Goal: Task Accomplishment & Management: Complete application form

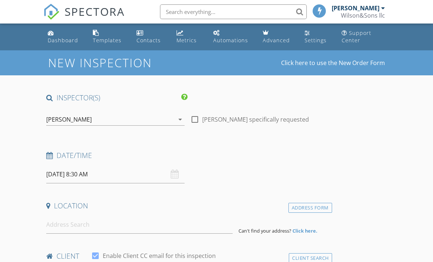
scroll to position [52, 0]
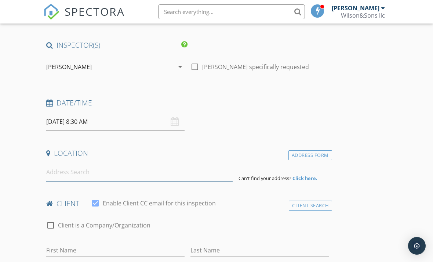
click at [101, 175] on input at bounding box center [139, 172] width 186 height 18
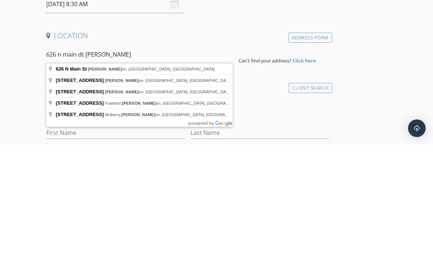
type input "626 N Main St, Clinton, IN, USA"
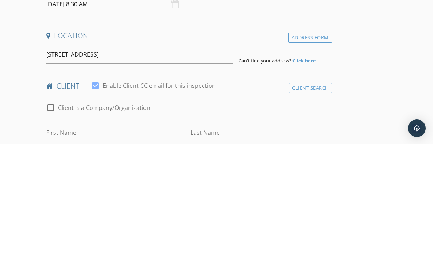
scroll to position [170, 0]
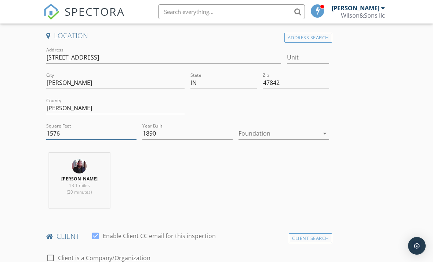
click at [74, 134] on input "1576" at bounding box center [91, 133] width 90 height 12
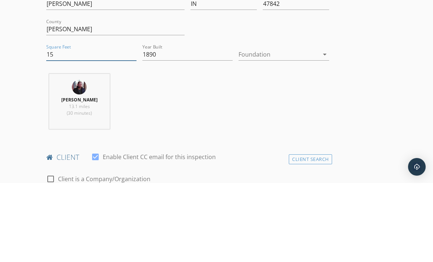
type input "1"
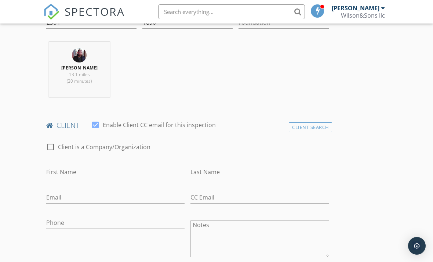
scroll to position [281, 0]
type input "2364"
click at [96, 171] on input "First Name" at bounding box center [115, 171] width 138 height 12
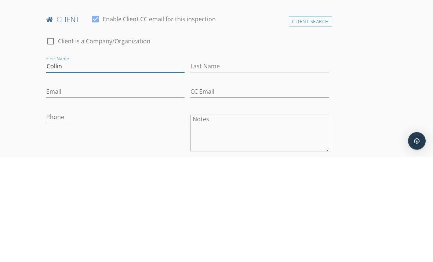
type input "Collin"
click at [226, 165] on input "Last Name" at bounding box center [259, 171] width 138 height 12
type input "Watson"
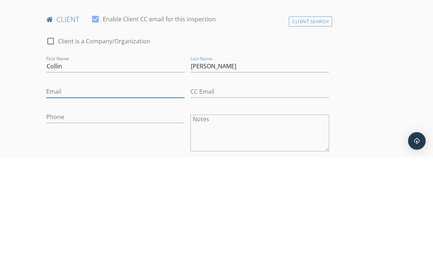
click at [146, 190] on input "Email" at bounding box center [115, 196] width 138 height 12
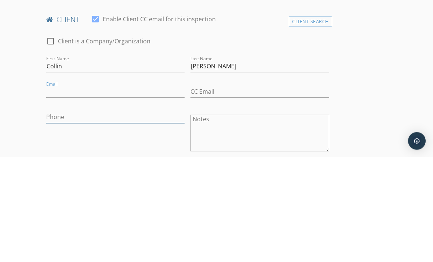
click at [113, 216] on input "Phone" at bounding box center [115, 222] width 138 height 12
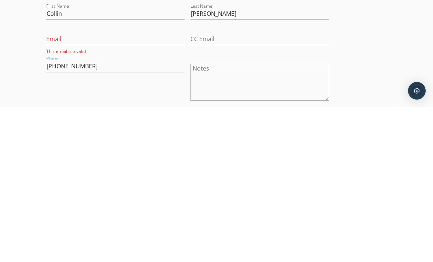
scroll to position [439, 0]
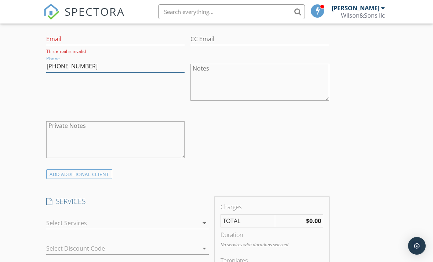
type input "812-241-0610"
click at [203, 222] on icon "arrow_drop_down" at bounding box center [204, 222] width 9 height 9
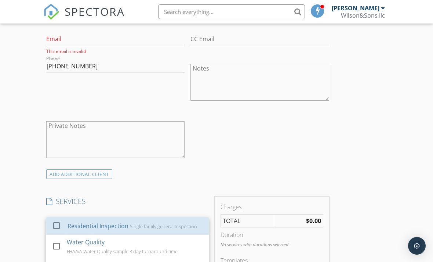
click at [62, 225] on div at bounding box center [56, 225] width 12 height 12
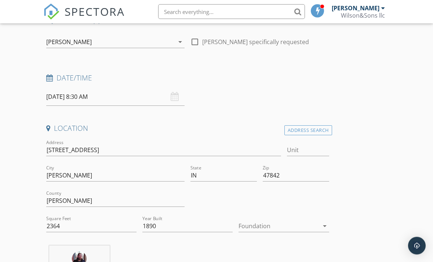
scroll to position [58, 0]
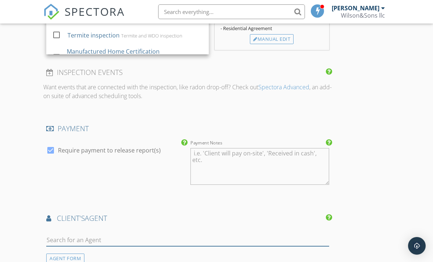
click at [153, 243] on input "text" at bounding box center [187, 240] width 283 height 12
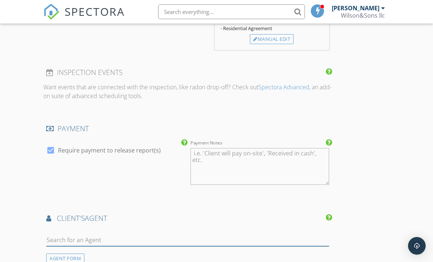
scroll to position [729, 0]
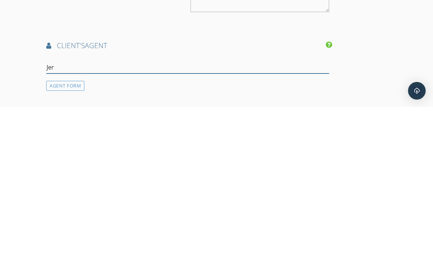
type input "Jere"
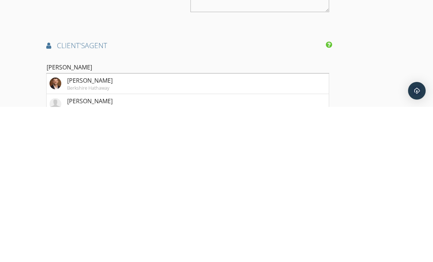
click at [169, 249] on li "Jeremy Montgomery REMAX R.E.A." at bounding box center [188, 259] width 282 height 21
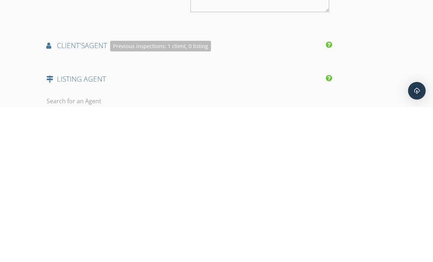
scroll to position [884, 0]
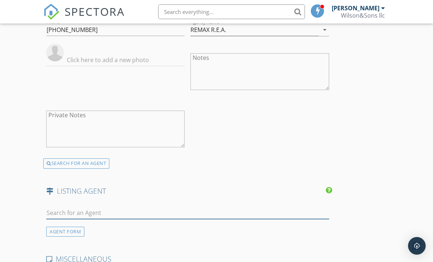
click at [139, 210] on input "text" at bounding box center [187, 213] width 283 height 12
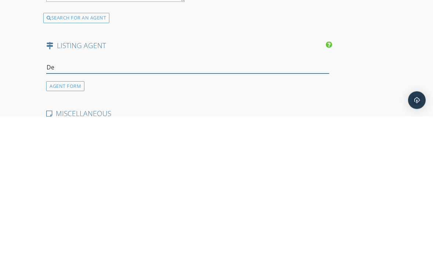
type input "Del"
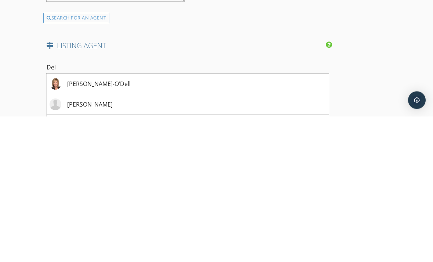
click at [141, 240] on li "Deirdre Delph" at bounding box center [188, 250] width 282 height 21
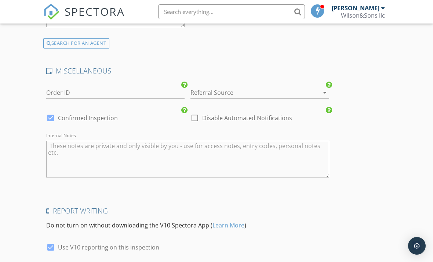
scroll to position [1361, 0]
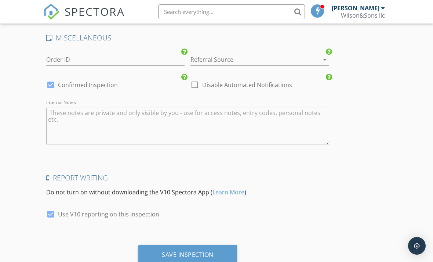
click at [201, 256] on div "Save Inspection" at bounding box center [187, 255] width 99 height 20
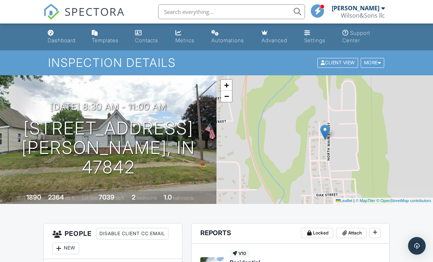
click at [71, 33] on link "Dashboard" at bounding box center [64, 36] width 38 height 21
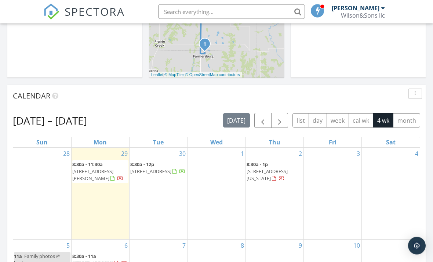
scroll to position [246, 0]
click at [265, 121] on span "button" at bounding box center [262, 119] width 9 height 9
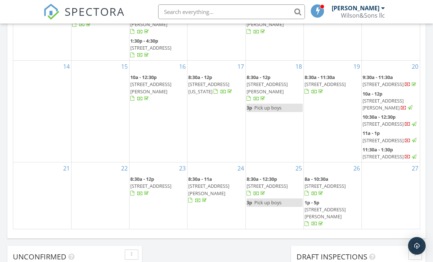
scroll to position [452, 0]
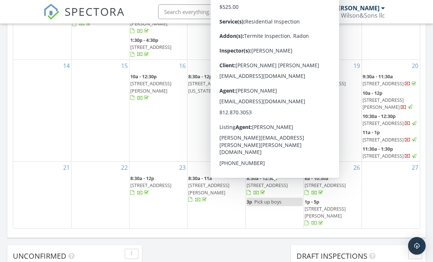
click at [283, 188] on span "7823 N County Road 300 W, Brazil 47834" at bounding box center [267, 185] width 41 height 7
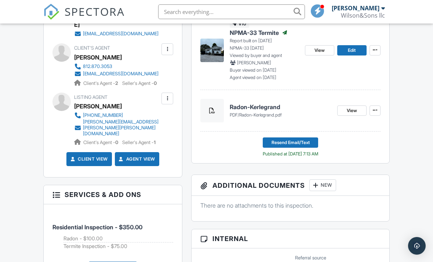
scroll to position [309, 0]
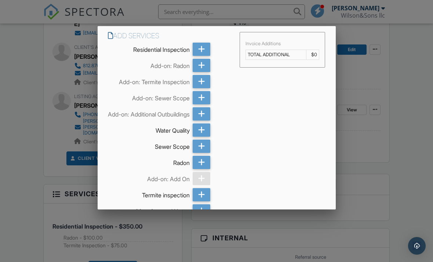
click at [201, 136] on icon at bounding box center [201, 129] width 7 height 13
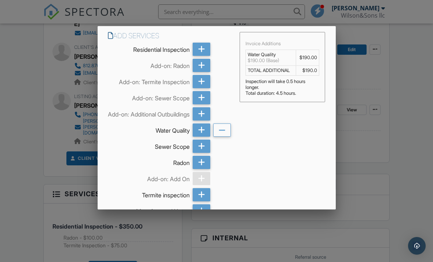
click at [36, 243] on div at bounding box center [216, 126] width 433 height 327
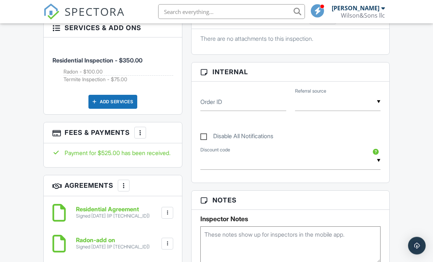
scroll to position [473, 0]
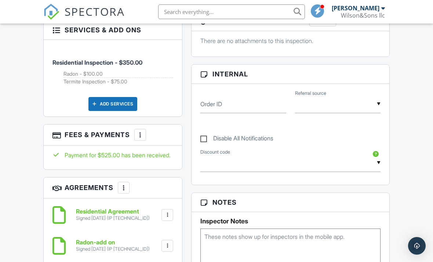
click at [124, 182] on div "More" at bounding box center [124, 188] width 12 height 12
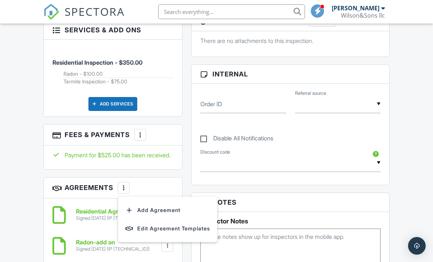
click at [162, 201] on li "Add Agreement" at bounding box center [168, 210] width 90 height 18
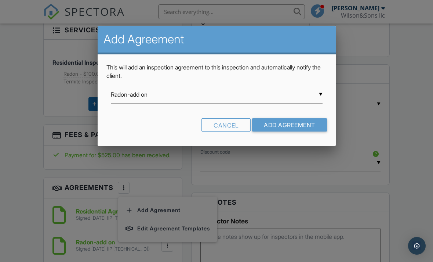
click at [320, 99] on input "Radon-add on" at bounding box center [217, 94] width 212 height 18
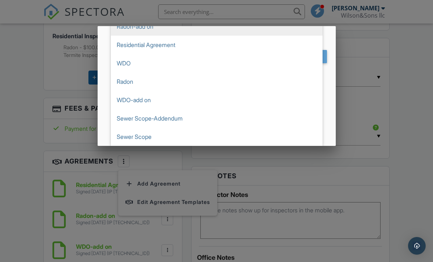
scroll to position [68, 0]
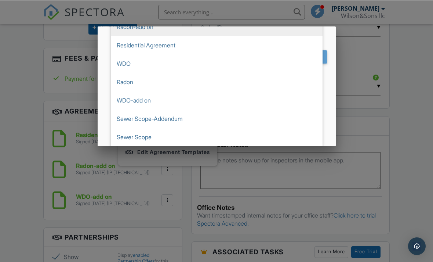
click at [24, 189] on div at bounding box center [216, 126] width 433 height 327
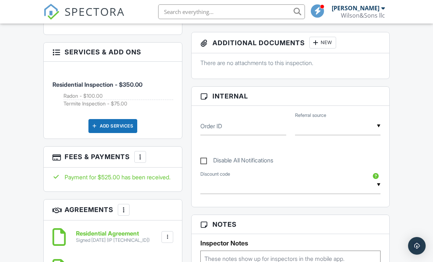
scroll to position [449, 0]
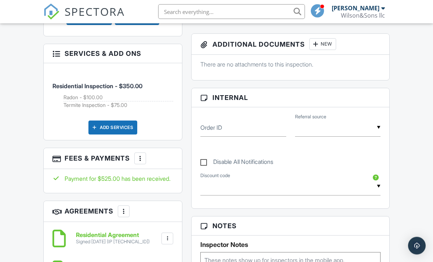
click at [130, 121] on div "Add Services" at bounding box center [112, 128] width 49 height 14
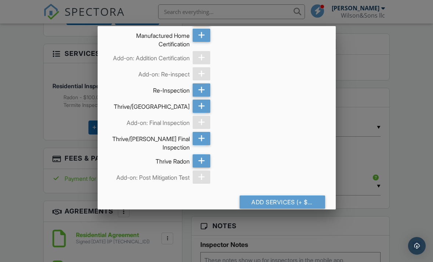
scroll to position [175, 0]
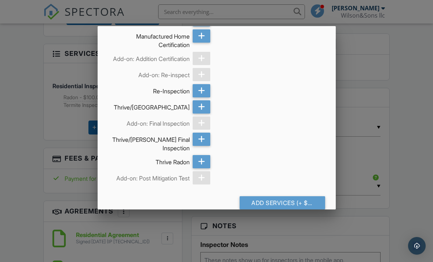
click at [291, 209] on div "Add Services (+ $190.0)" at bounding box center [282, 202] width 85 height 13
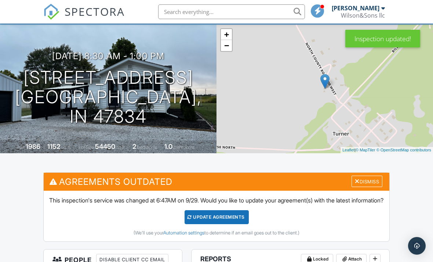
click at [368, 178] on div "Dismiss" at bounding box center [367, 180] width 31 height 11
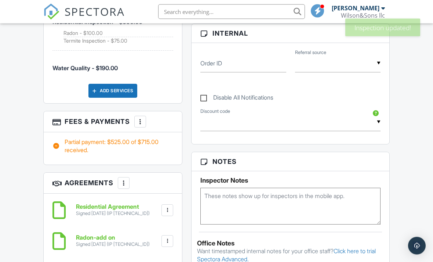
scroll to position [513, 0]
click at [138, 172] on h3 "Agreements More Add Agreement Edit Agreement Templates" at bounding box center [113, 182] width 138 height 21
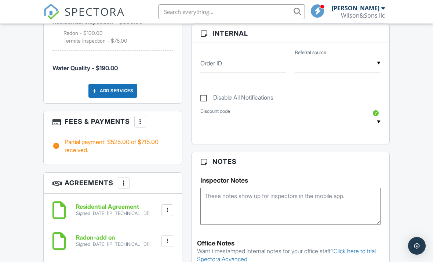
click at [125, 179] on div at bounding box center [123, 182] width 7 height 7
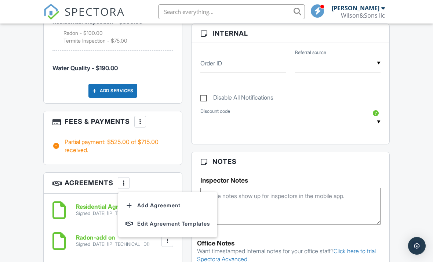
click at [129, 177] on div "More" at bounding box center [124, 183] width 12 height 12
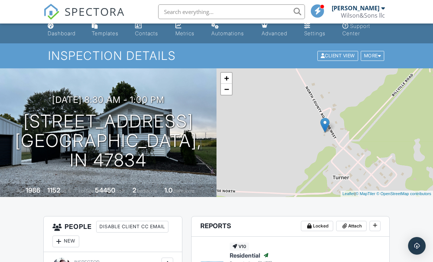
scroll to position [0, 0]
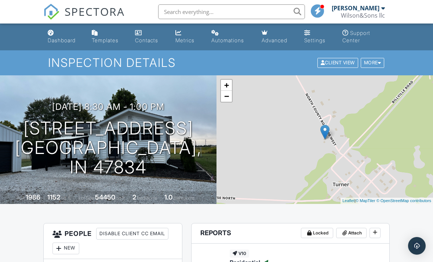
click at [71, 39] on div "Dashboard" at bounding box center [62, 40] width 28 height 6
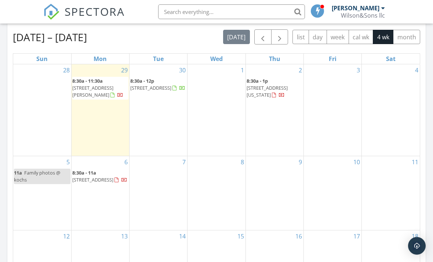
scroll to position [325, 0]
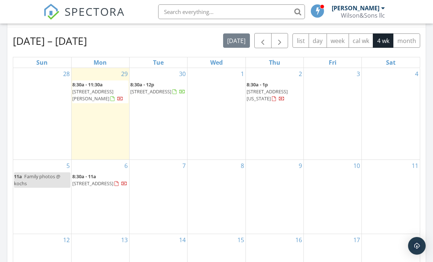
click at [266, 41] on span "button" at bounding box center [262, 40] width 9 height 9
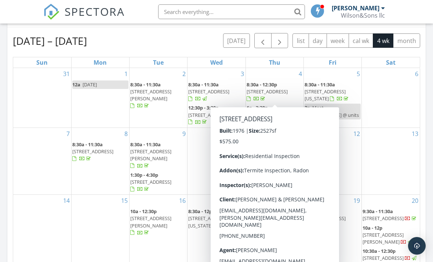
click at [287, 94] on span "[STREET_ADDRESS]" at bounding box center [267, 91] width 41 height 7
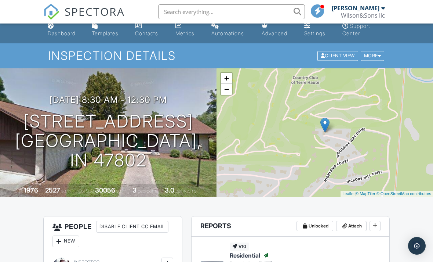
scroll to position [8, 0]
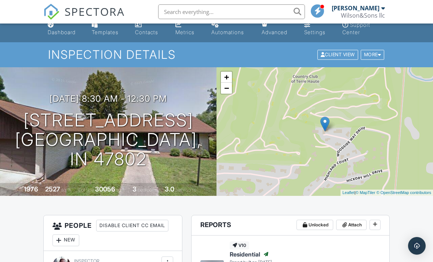
click at [378, 53] on div at bounding box center [379, 54] width 3 height 5
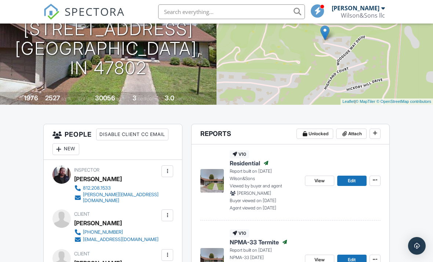
scroll to position [99, 0]
click at [322, 179] on span "View" at bounding box center [319, 180] width 10 height 7
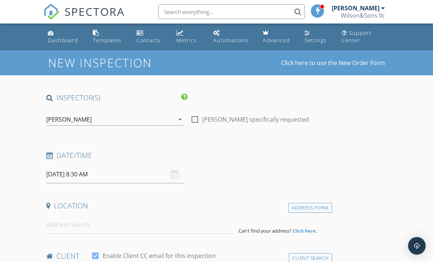
type input "[PERSON_NAME]"
type input "[EMAIL_ADDRESS][DOMAIN_NAME]"
type input "[PHONE_NUMBER]"
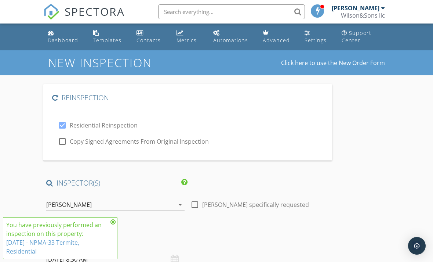
click at [114, 221] on icon at bounding box center [112, 222] width 5 height 6
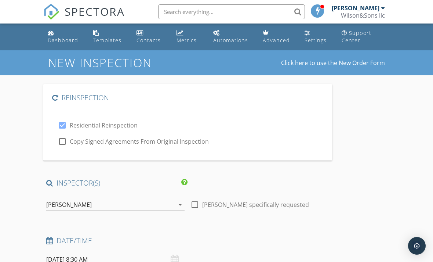
scroll to position [7, 0]
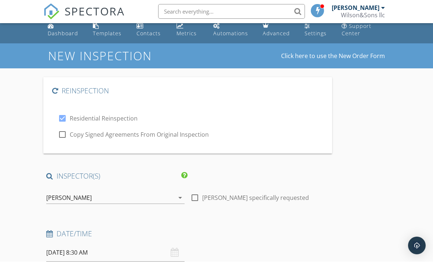
click at [85, 135] on label "Copy Signed Agreements From Original Inspection" at bounding box center [139, 134] width 139 height 7
checkbox input "true"
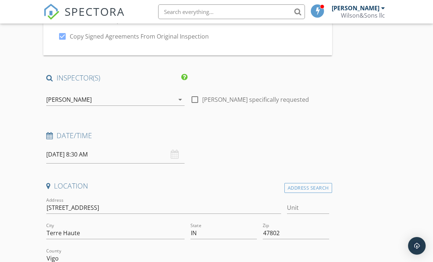
scroll to position [110, 0]
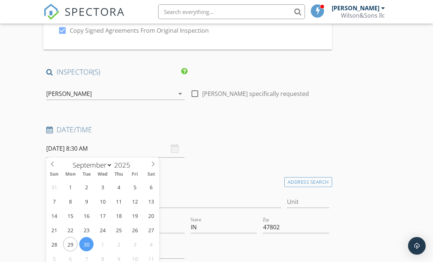
select select "9"
type input "[DATE] 8:30 AM"
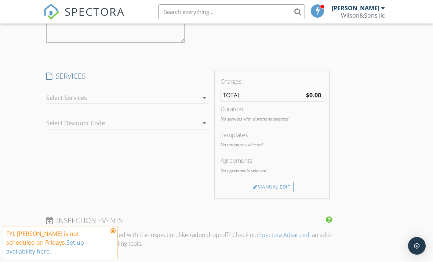
scroll to position [857, 0]
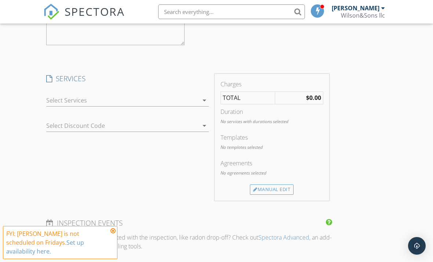
click at [200, 104] on div "arrow_drop_down" at bounding box center [127, 100] width 163 height 12
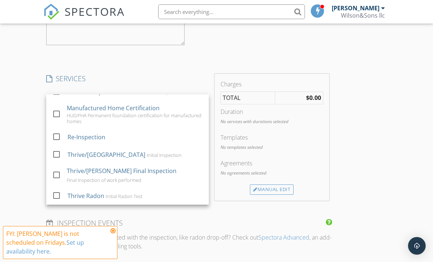
scroll to position [94, 0]
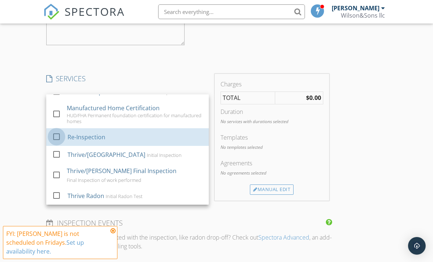
click at [59, 133] on div at bounding box center [56, 136] width 12 height 12
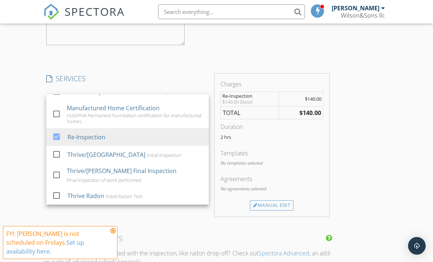
click at [376, 161] on div "Reinspection check_box Residential Reinspection check_box Copy Signed Agreement…" at bounding box center [216, 73] width 346 height 1692
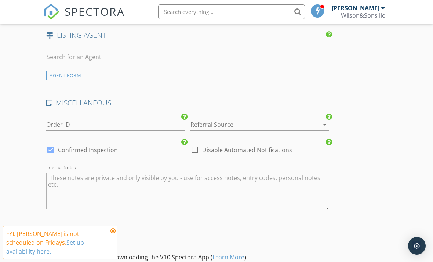
scroll to position [1505, 0]
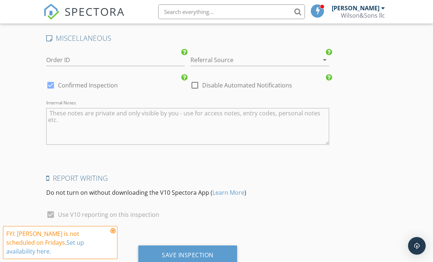
click at [211, 257] on div "Save Inspection" at bounding box center [187, 255] width 99 height 20
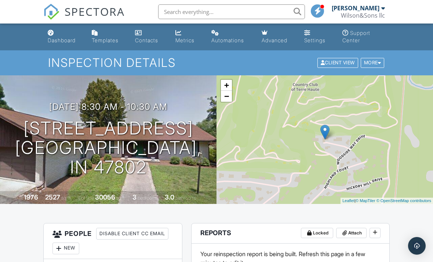
click at [54, 33] on div "Dashboard" at bounding box center [51, 33] width 6 height 6
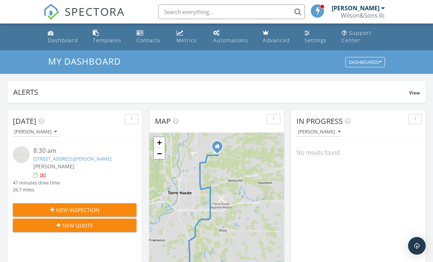
scroll to position [62, 0]
